Goal: Register for event/course

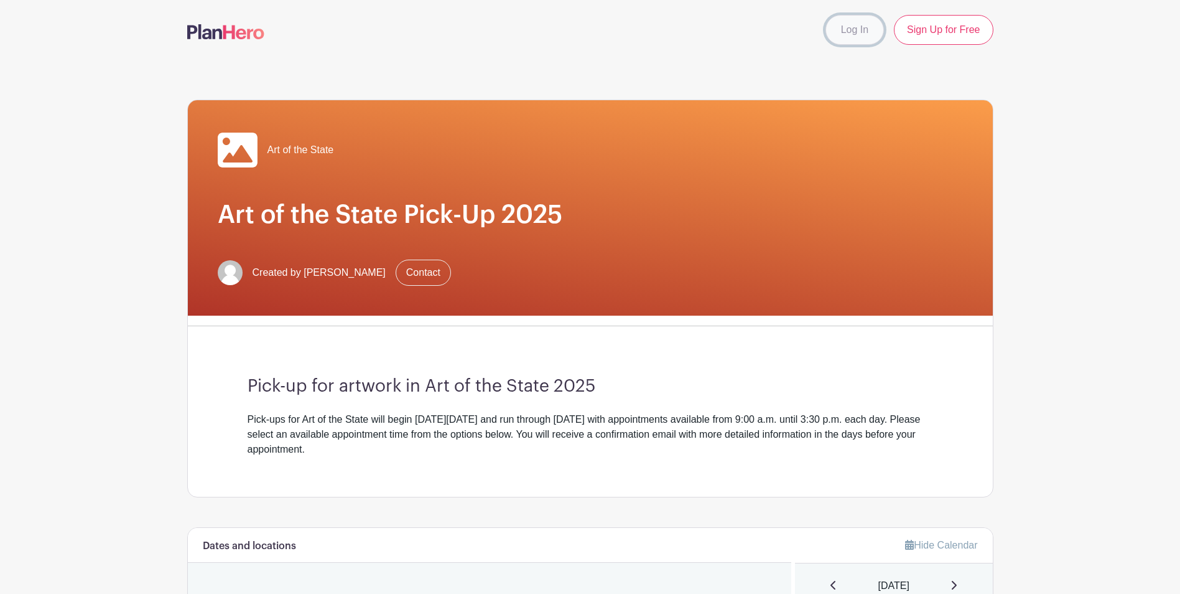
click at [863, 34] on link "Log In" at bounding box center [855, 30] width 58 height 30
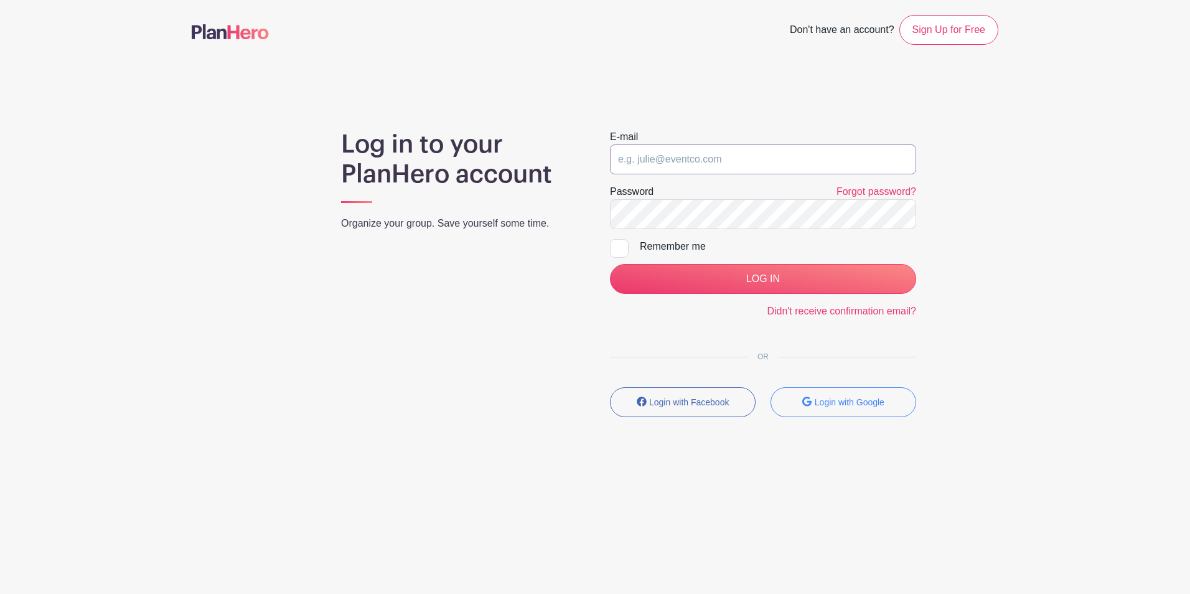
click at [673, 154] on input "email" at bounding box center [763, 159] width 306 height 30
type input "amhammond@pa.gov"
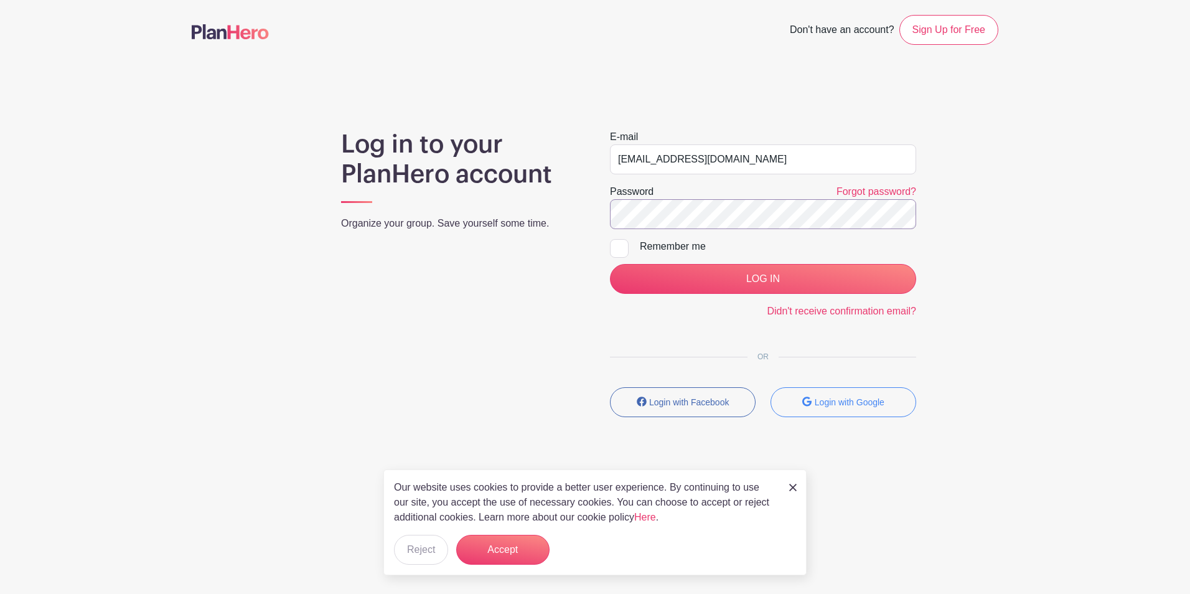
click at [610, 264] on input "LOG IN" at bounding box center [763, 279] width 306 height 30
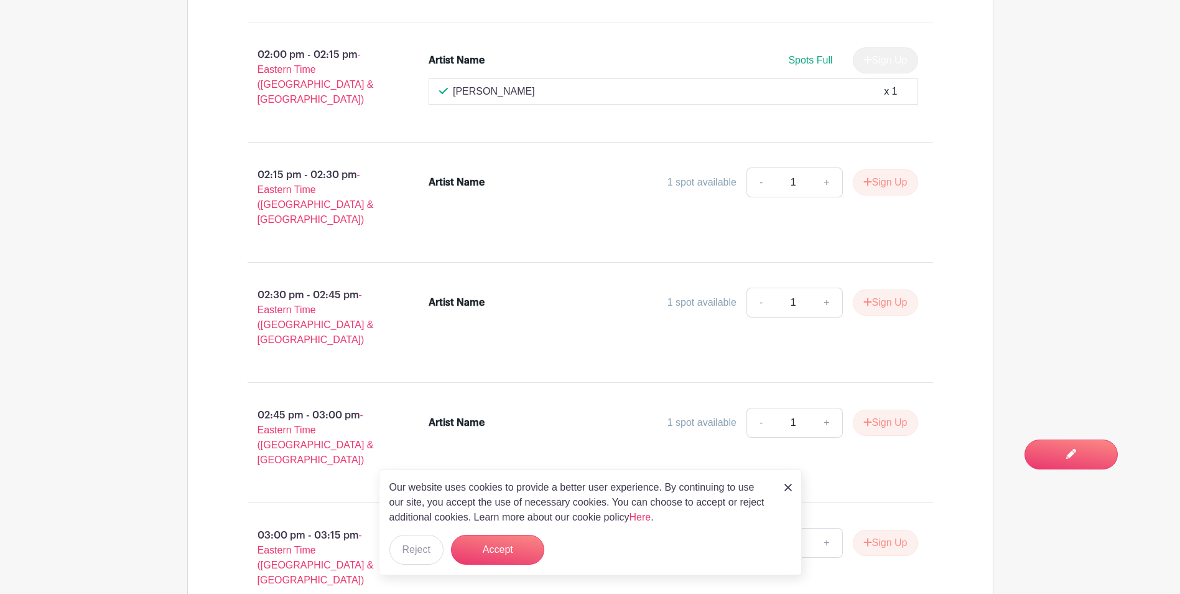
scroll to position [3248, 0]
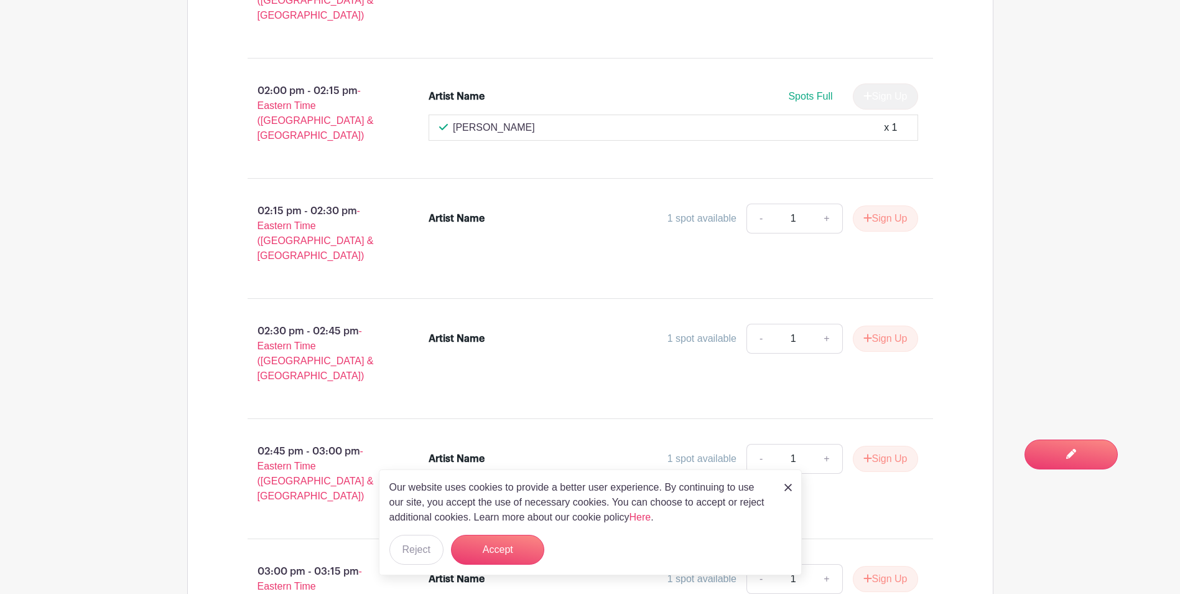
click at [788, 490] on img at bounding box center [788, 486] width 7 height 7
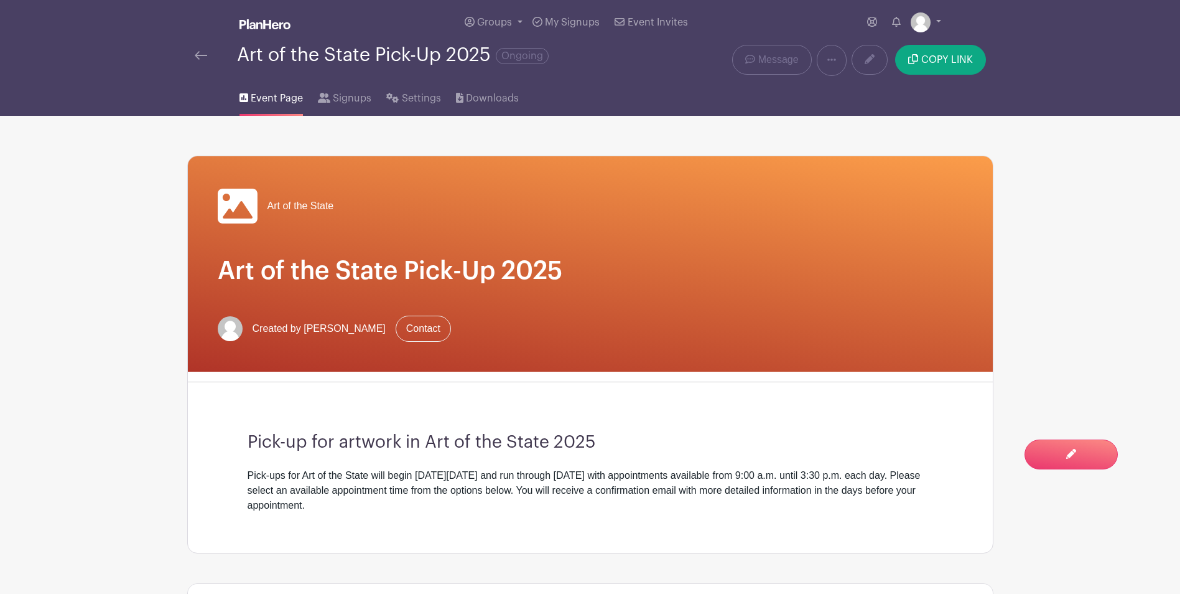
scroll to position [311, 0]
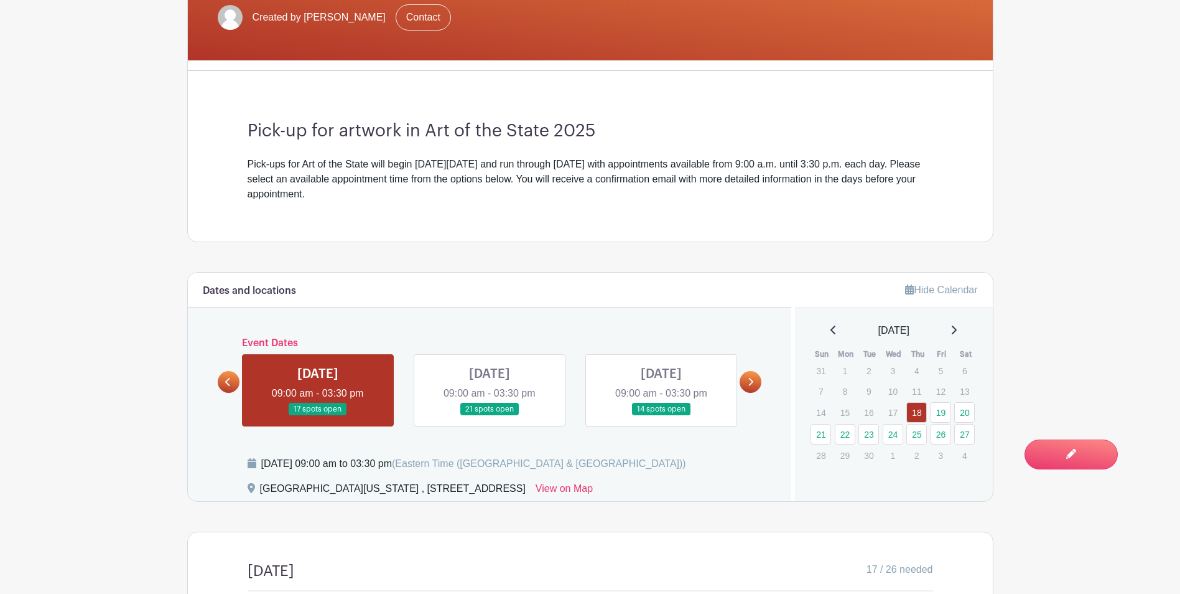
click at [490, 416] on link at bounding box center [490, 416] width 0 height 0
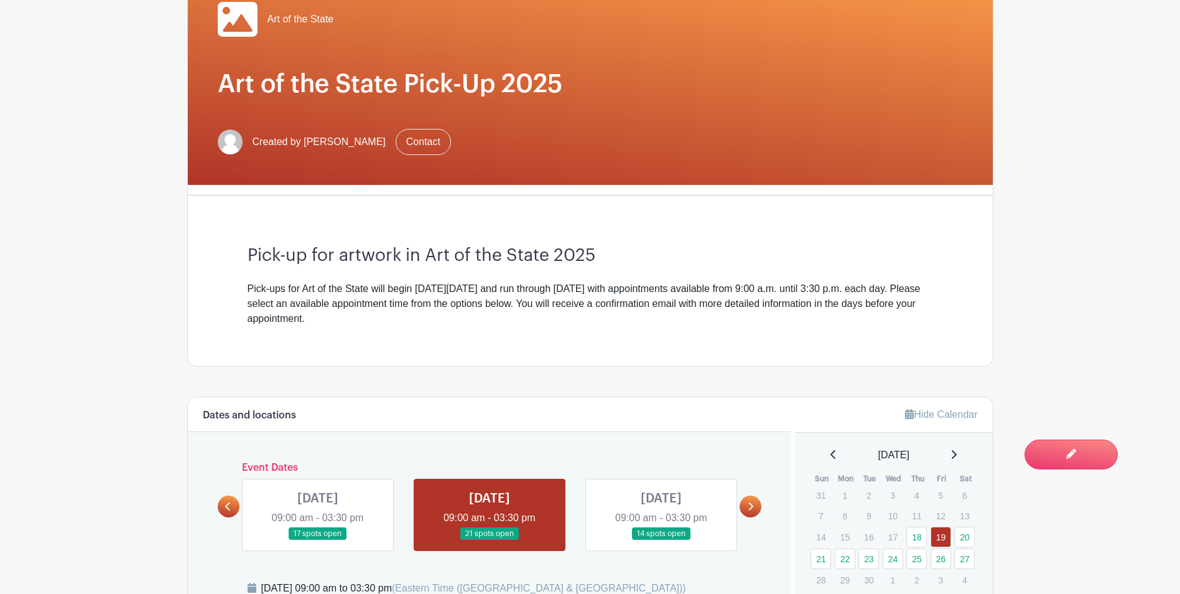
scroll to position [436, 0]
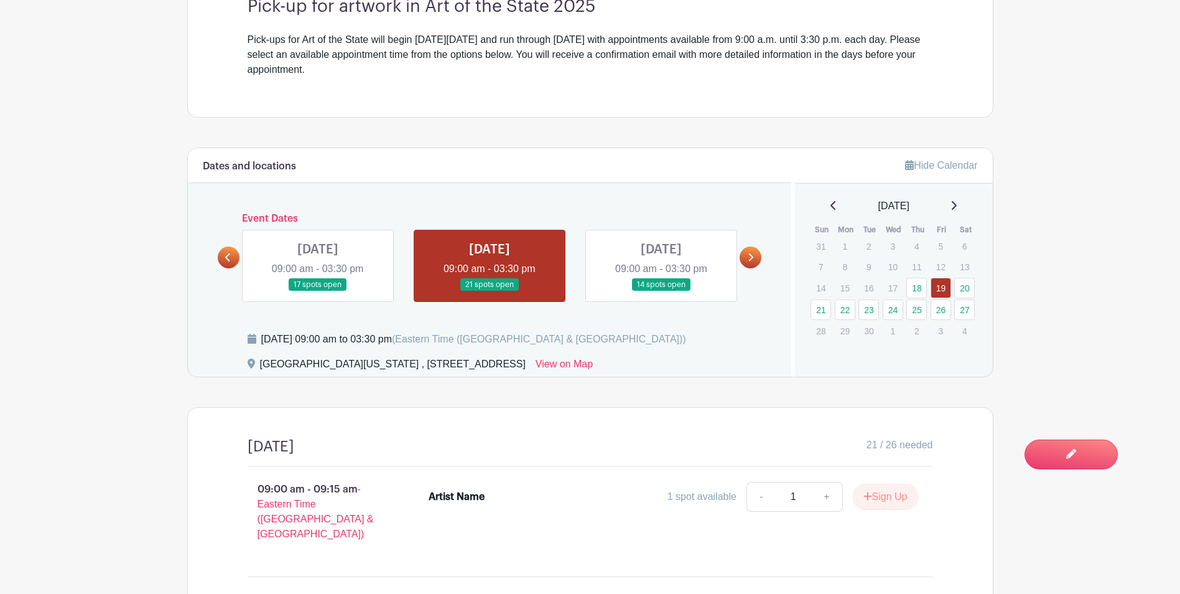
click at [661, 291] on link at bounding box center [661, 291] width 0 height 0
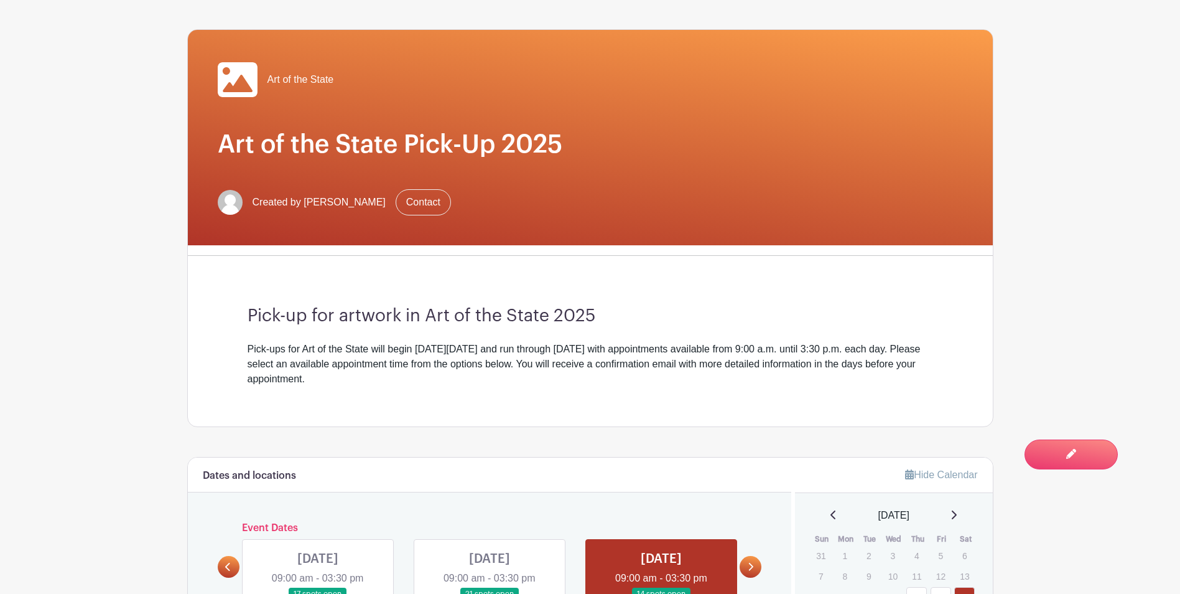
scroll to position [311, 0]
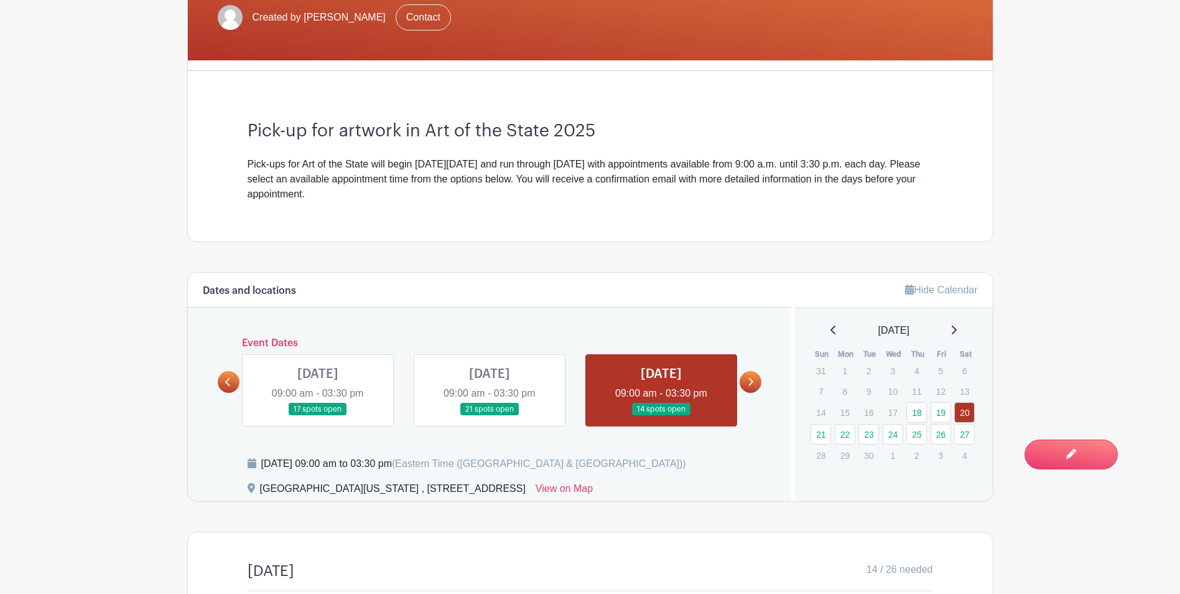
click at [753, 381] on icon at bounding box center [751, 382] width 5 height 8
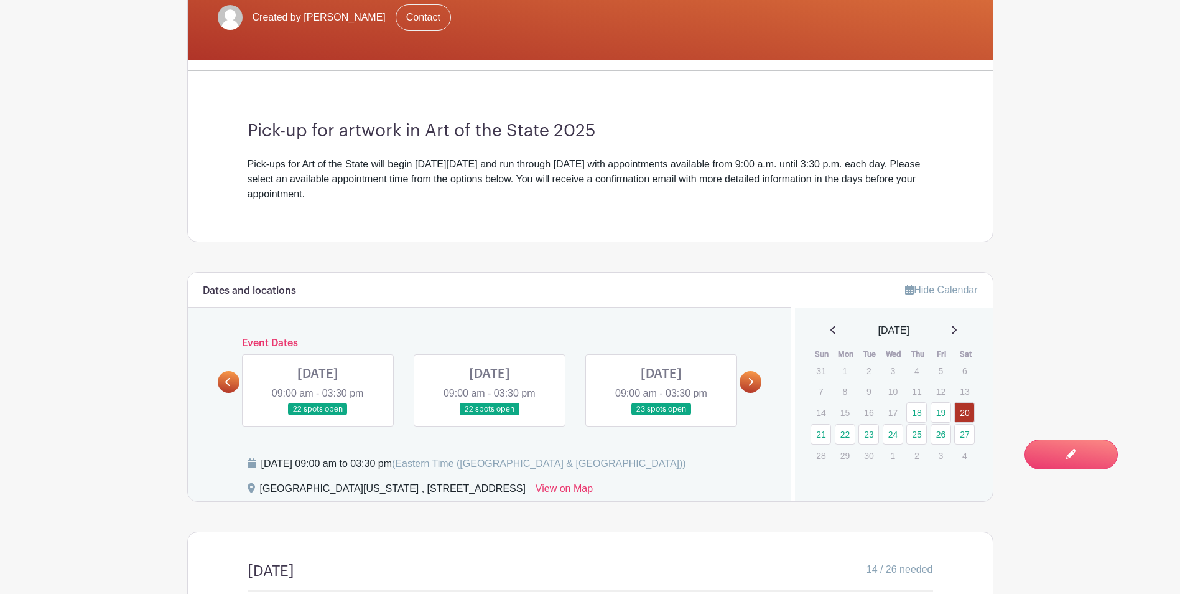
click at [318, 416] on link at bounding box center [318, 416] width 0 height 0
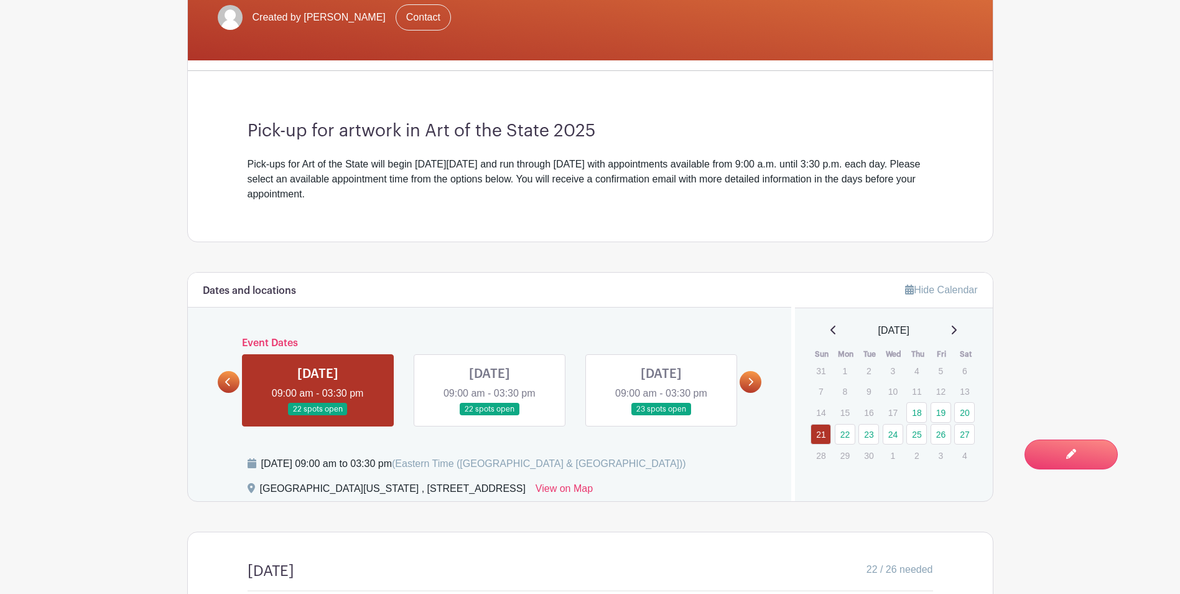
click at [490, 416] on link at bounding box center [490, 416] width 0 height 0
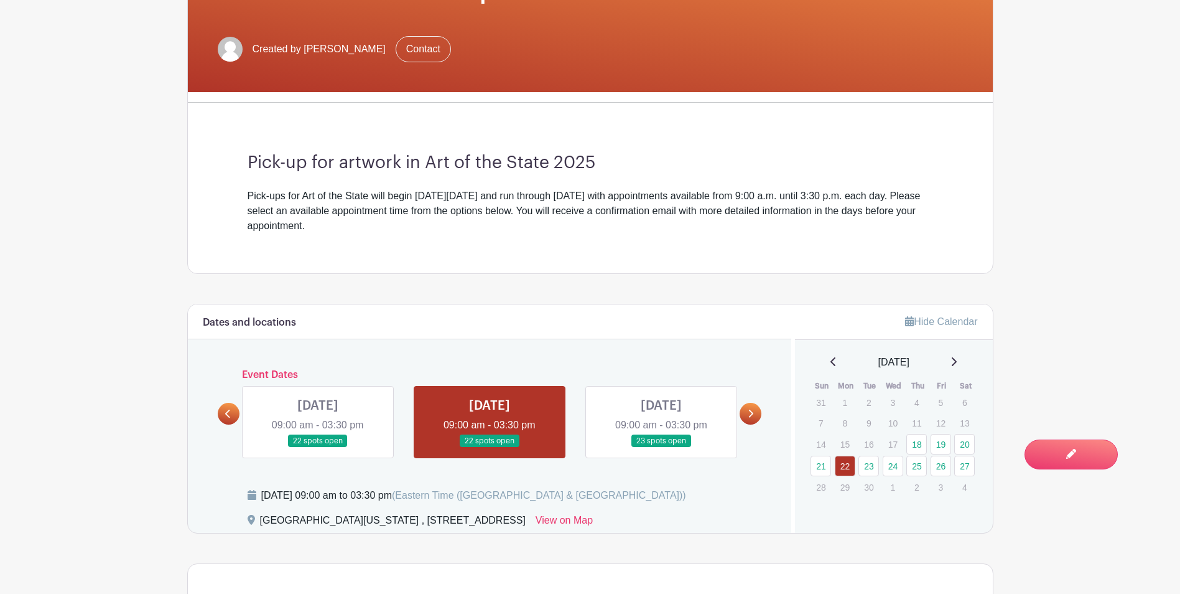
scroll to position [391, 0]
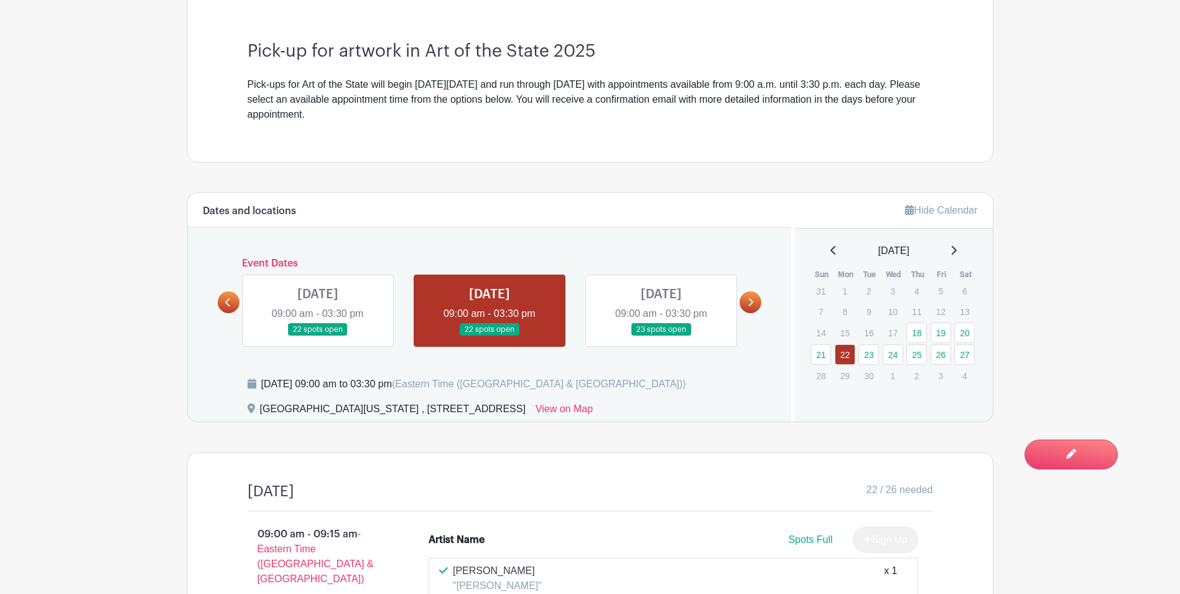
click at [661, 336] on link at bounding box center [661, 336] width 0 height 0
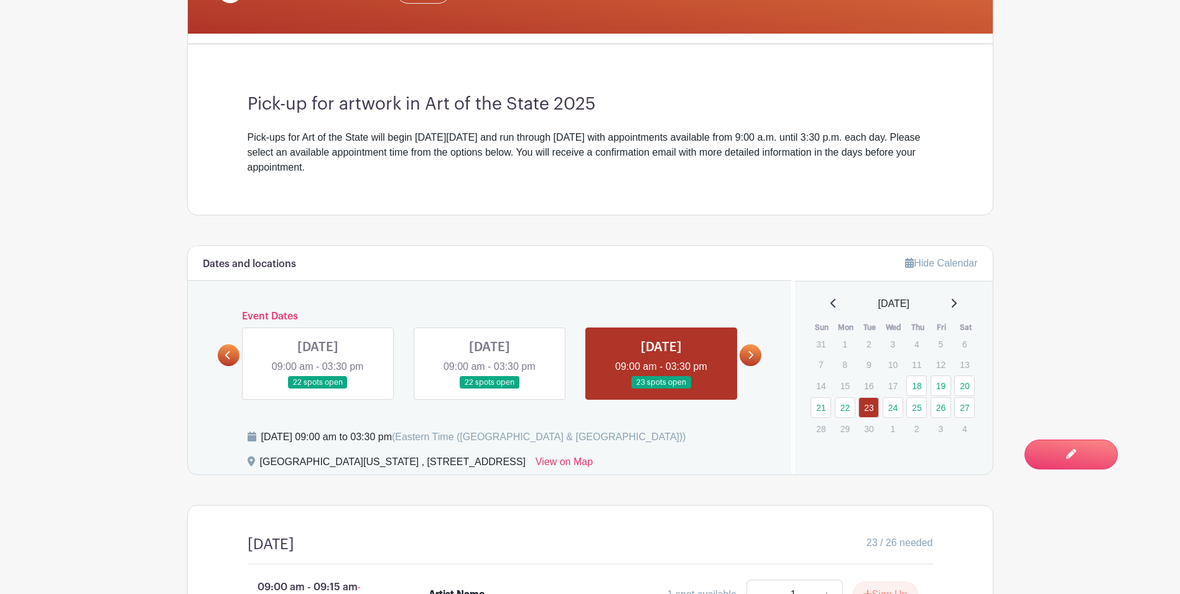
scroll to position [498, 0]
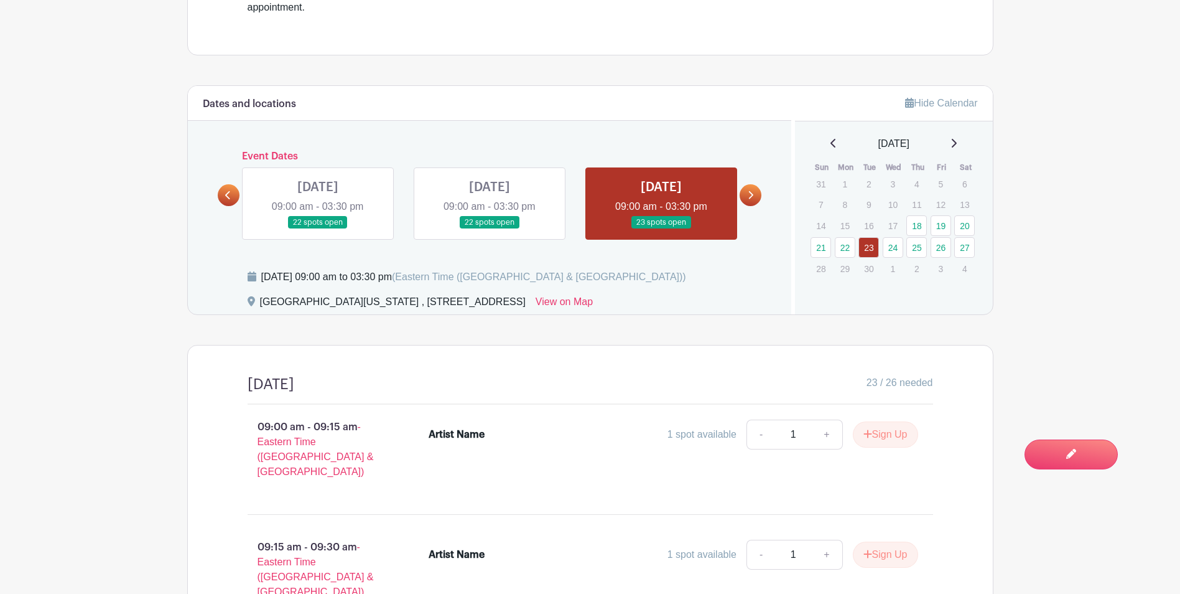
click at [753, 198] on icon at bounding box center [751, 194] width 6 height 9
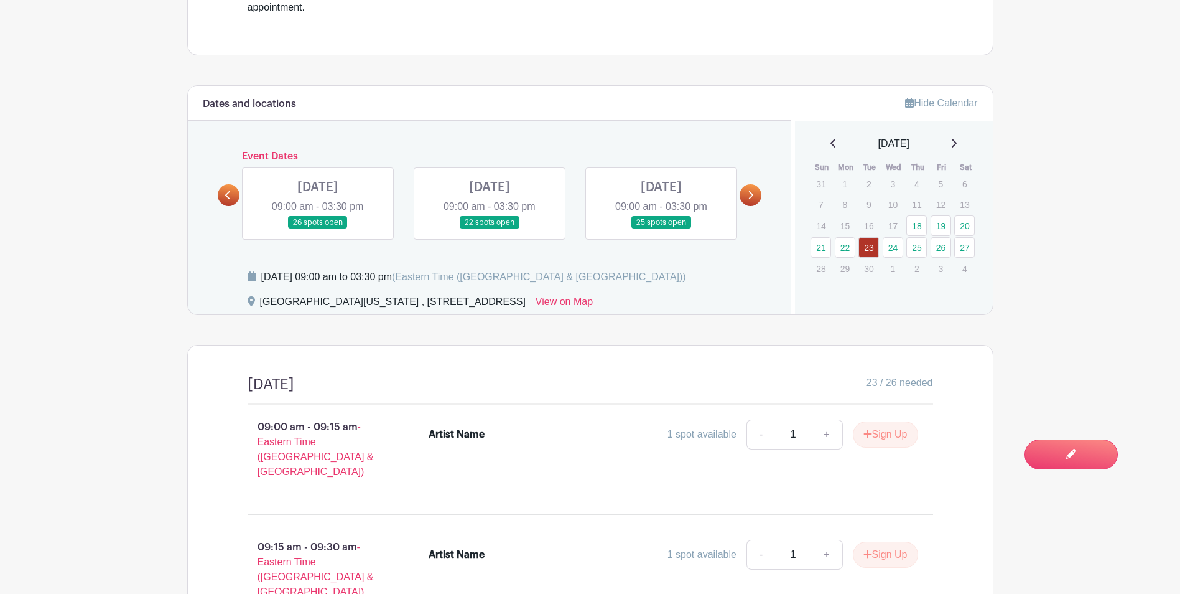
click at [490, 229] on link at bounding box center [490, 229] width 0 height 0
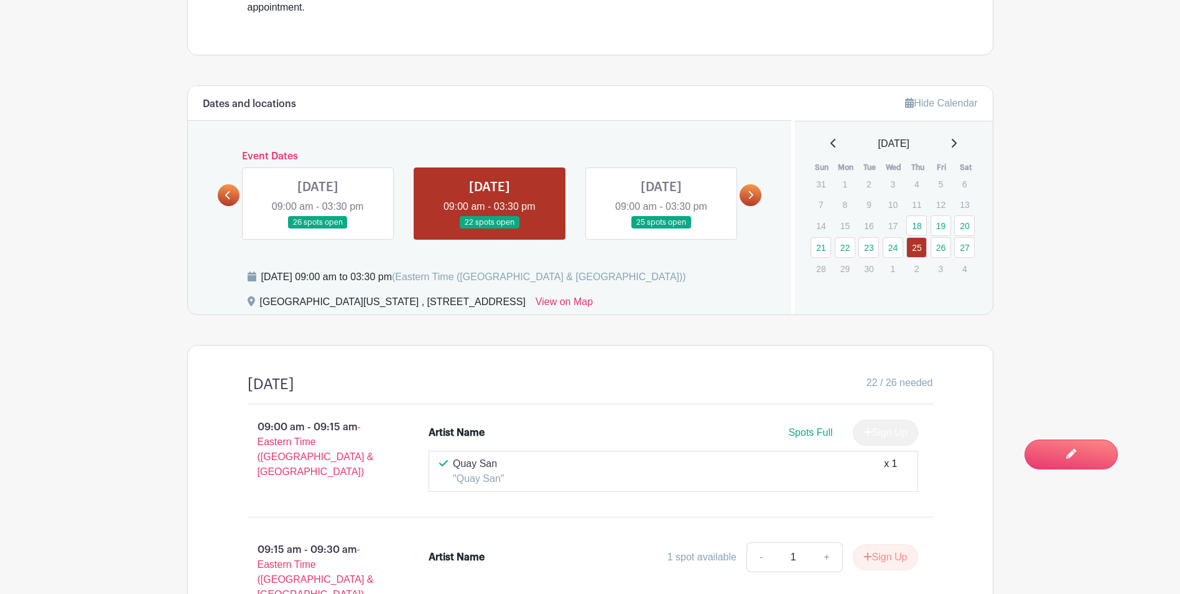
click at [661, 229] on link at bounding box center [661, 229] width 0 height 0
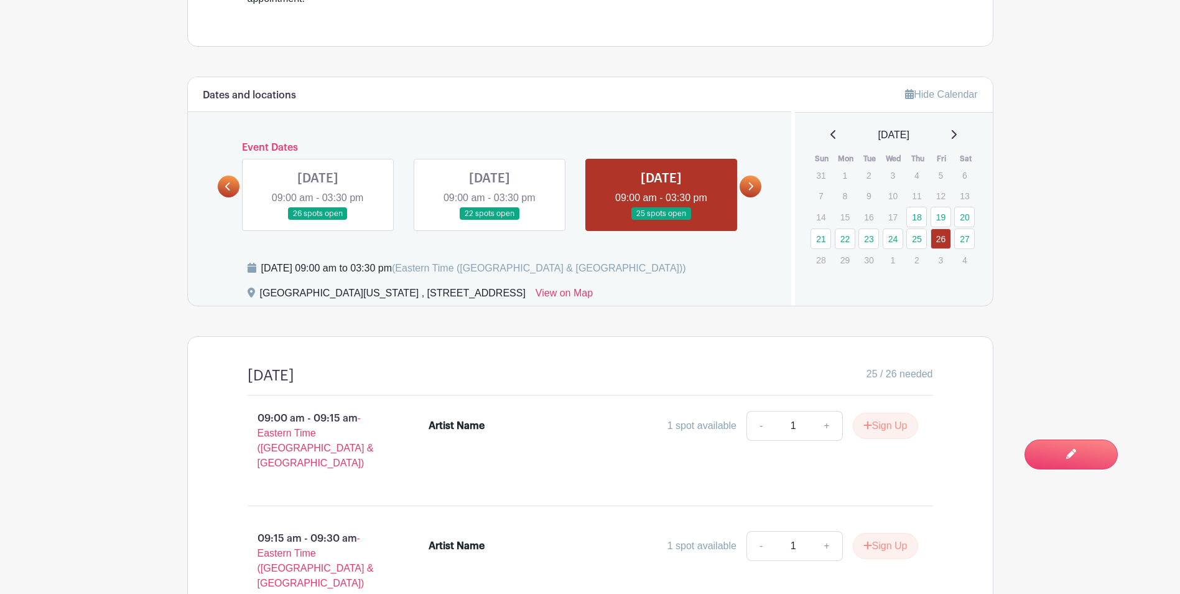
scroll to position [306, 0]
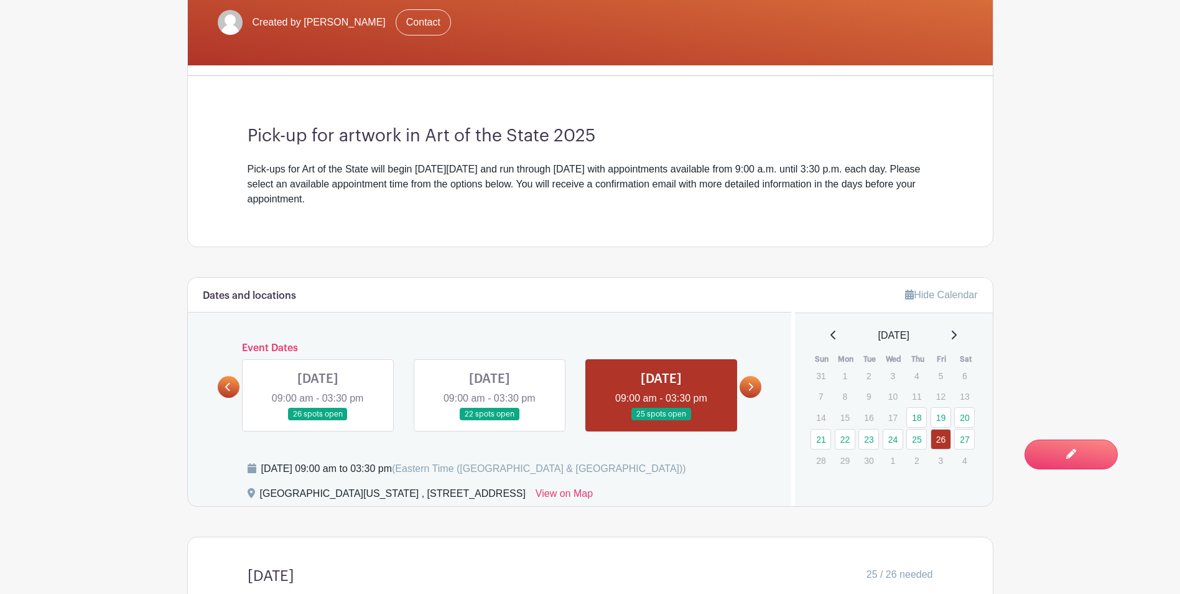
click at [755, 391] on link at bounding box center [751, 387] width 22 height 22
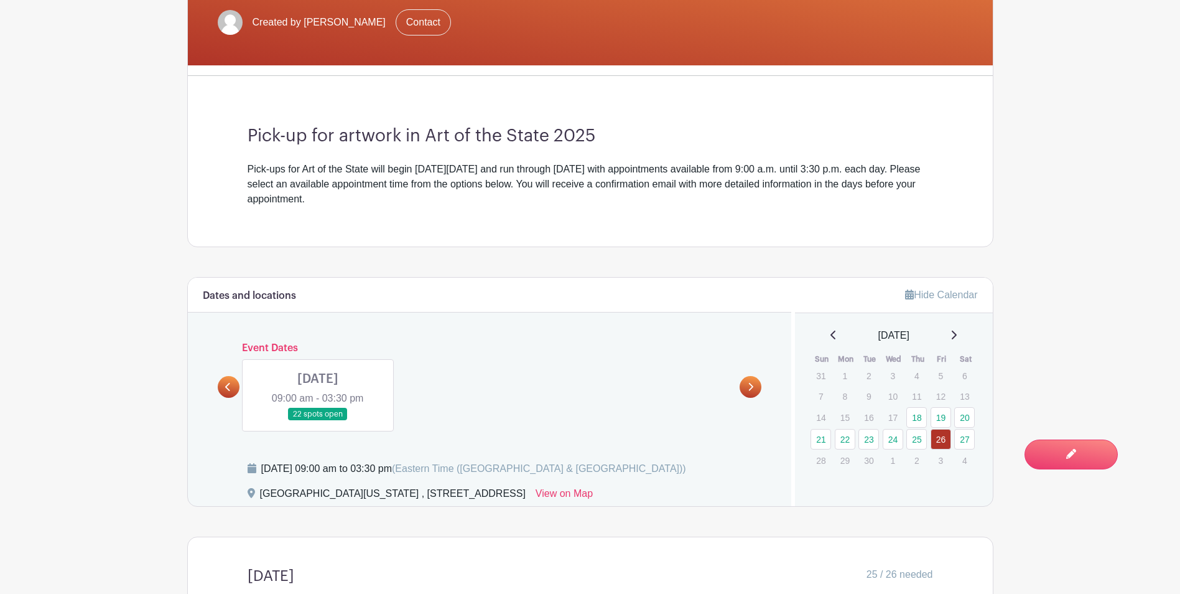
click at [318, 421] on link at bounding box center [318, 421] width 0 height 0
